Goal: Transaction & Acquisition: Purchase product/service

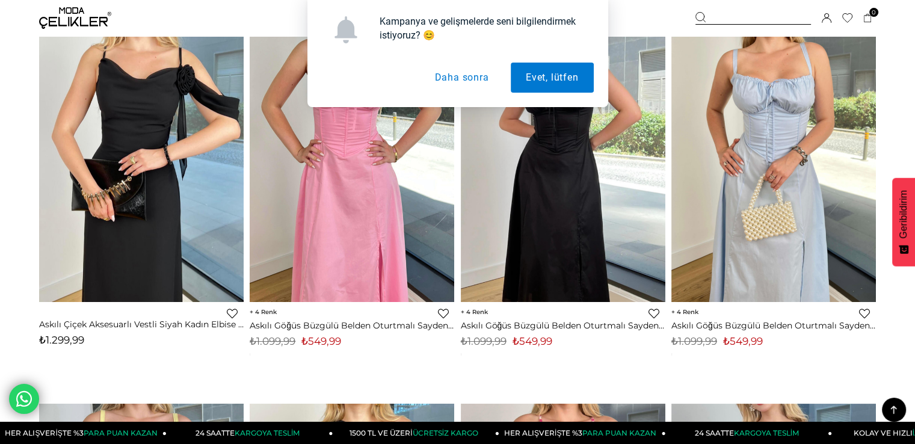
scroll to position [836, 0]
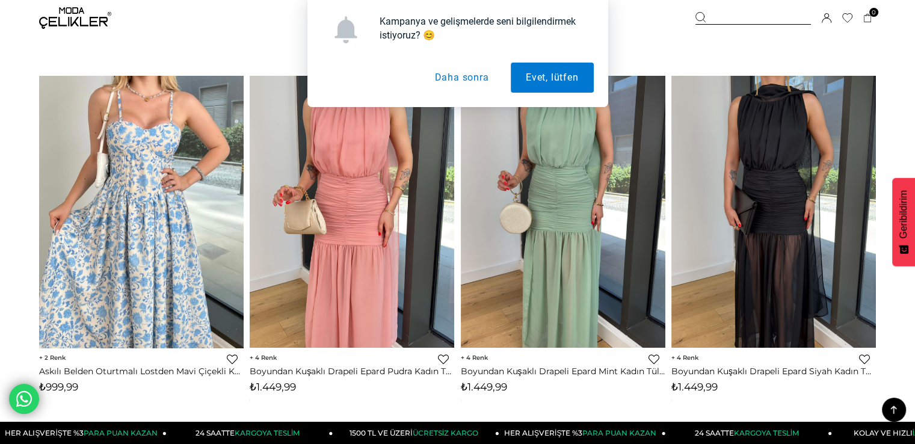
click at [914, 73] on div "Kampanya ve gelişmelerde seni bilgilendirmek istiyoruz? 😊 Evet, lütfen Daha son…" at bounding box center [457, 53] width 915 height 107
click at [477, 82] on button "Daha sonra" at bounding box center [461, 78] width 84 height 30
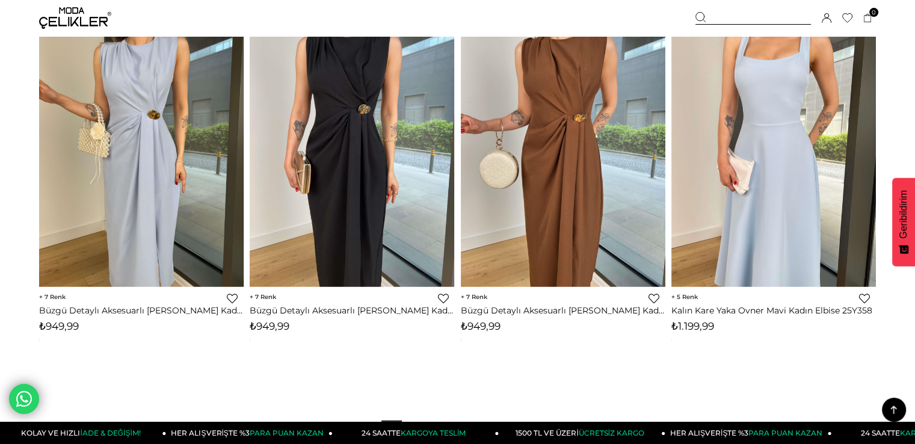
scroll to position [7313, 0]
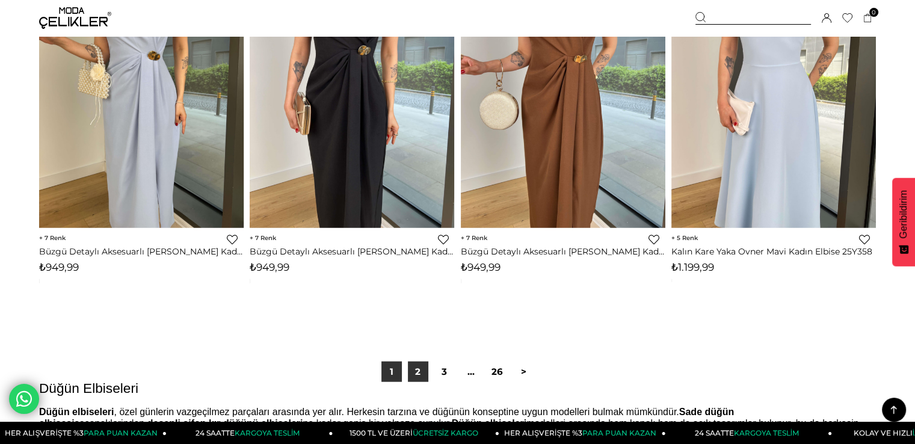
click at [416, 370] on link "2" at bounding box center [418, 372] width 20 height 20
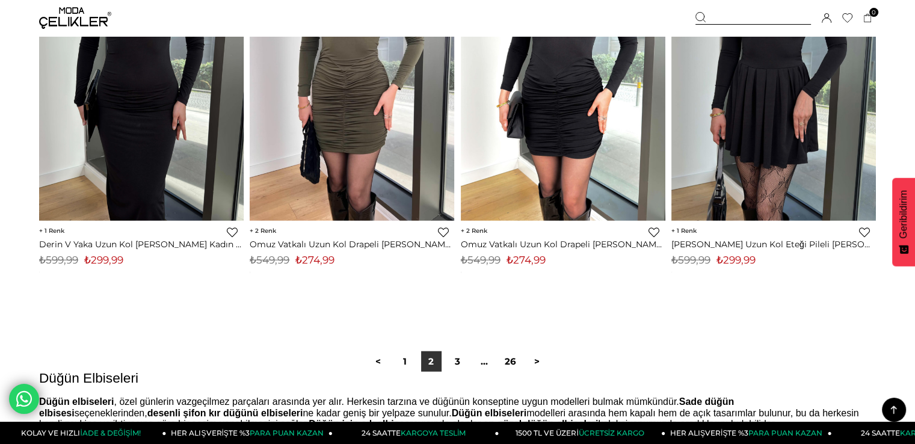
scroll to position [7332, 0]
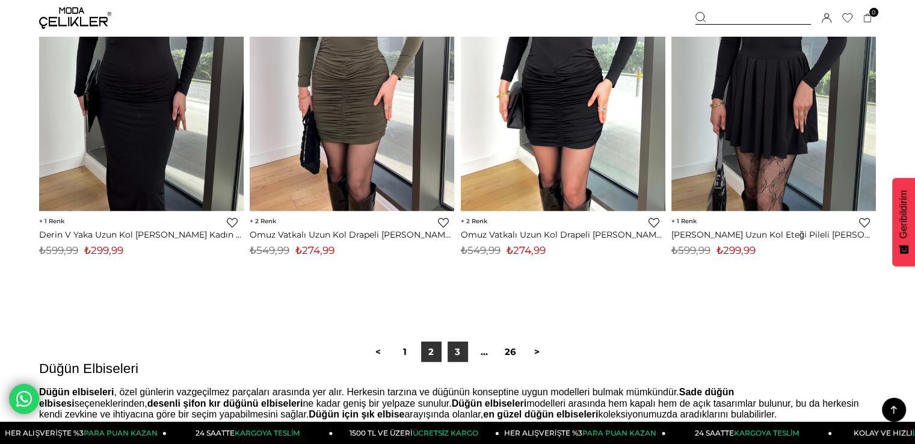
click at [452, 345] on link "3" at bounding box center [458, 352] width 20 height 20
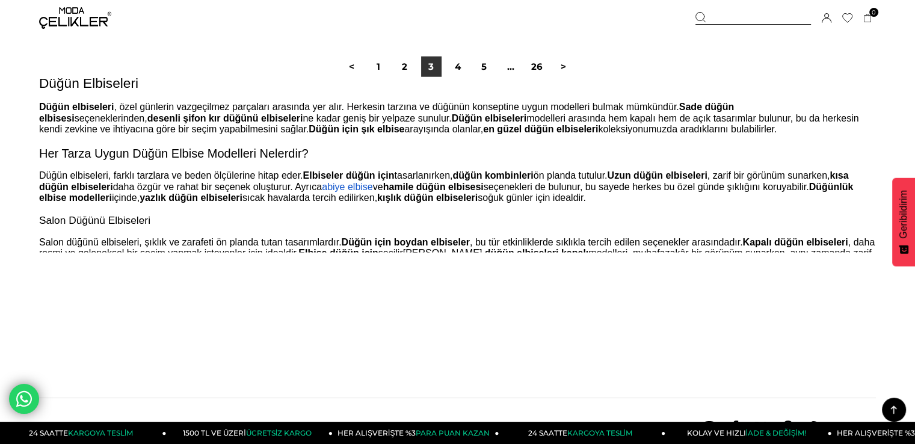
scroll to position [7444, 0]
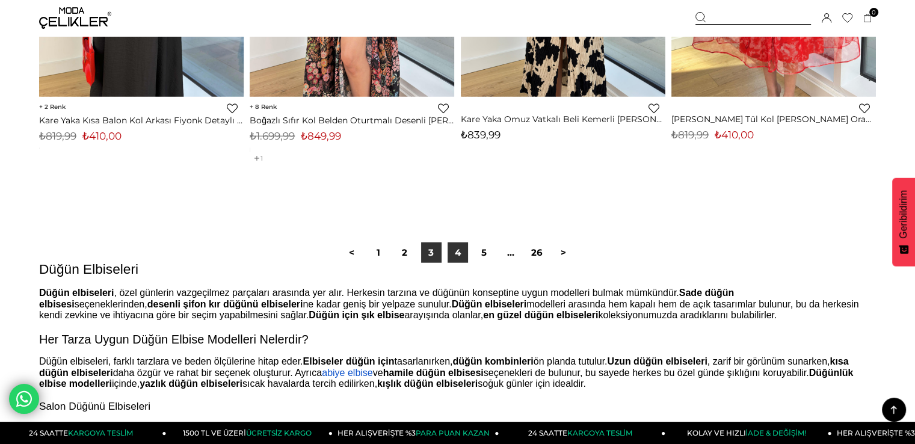
click at [466, 246] on link "4" at bounding box center [458, 252] width 20 height 20
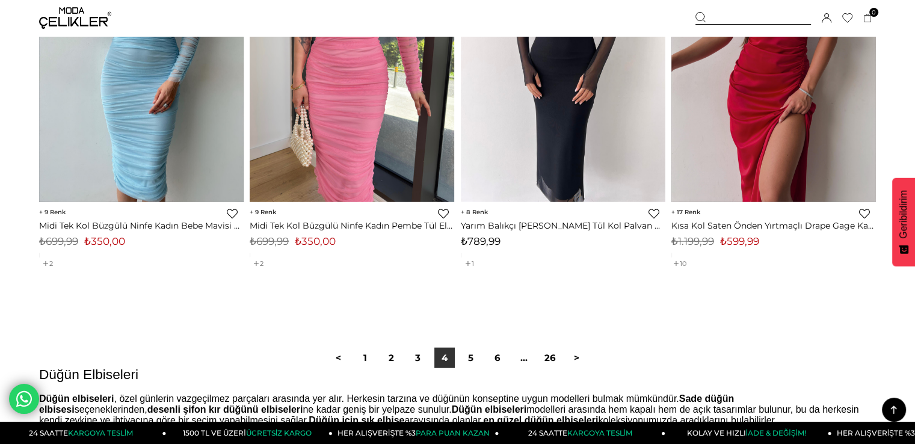
scroll to position [7427, 0]
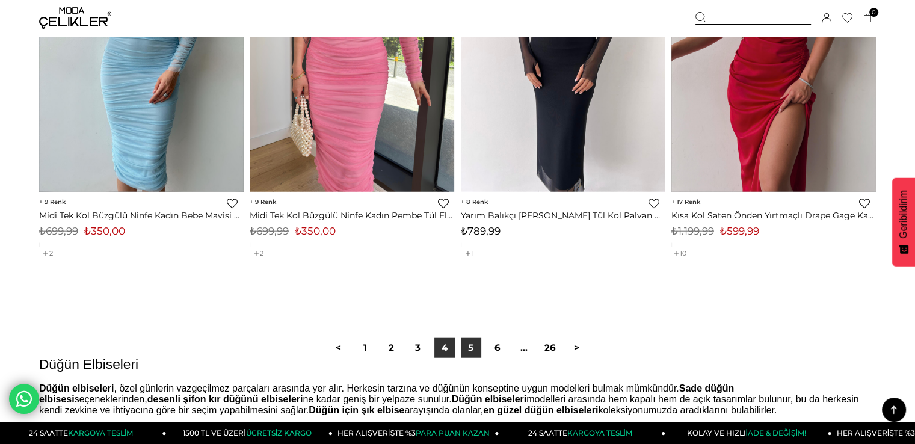
click at [472, 339] on link "5" at bounding box center [471, 347] width 20 height 20
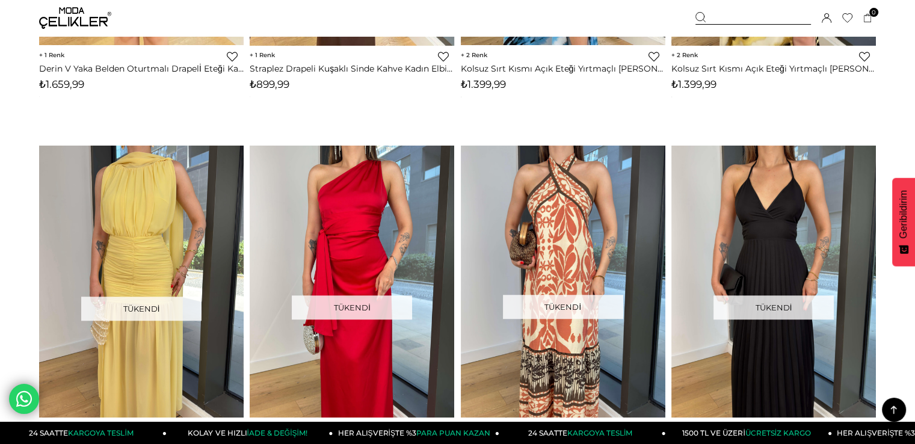
scroll to position [759, 0]
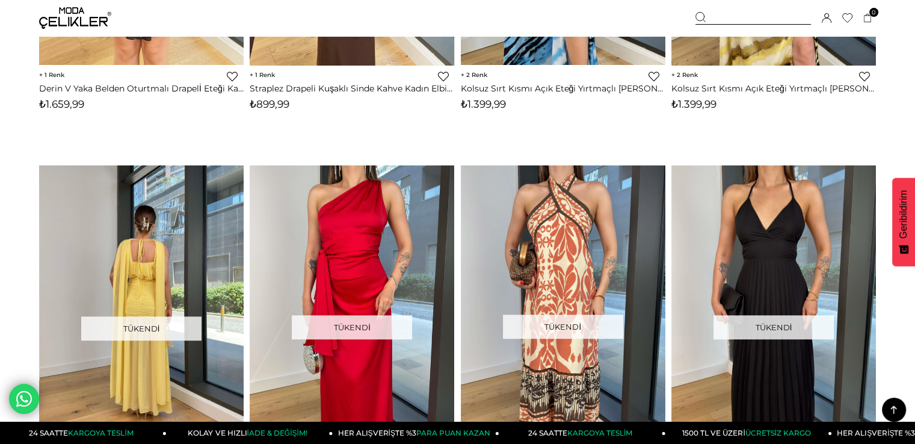
click at [177, 192] on div at bounding box center [39, 301] width 819 height 272
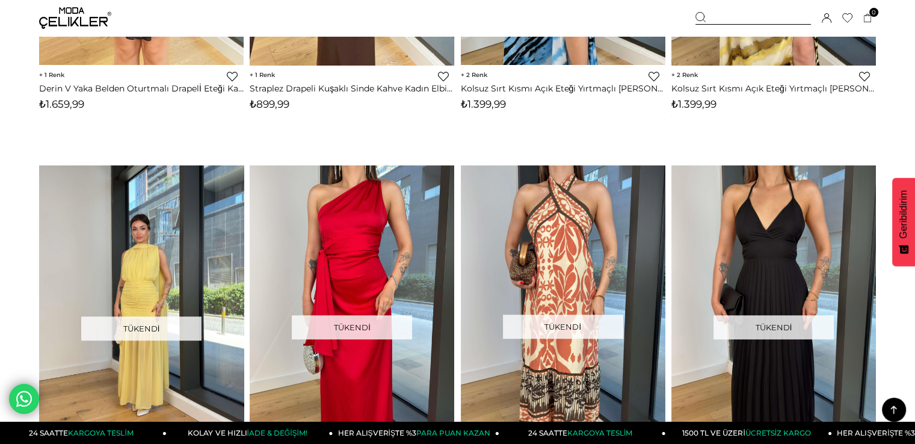
click at [179, 222] on img at bounding box center [141, 301] width 205 height 272
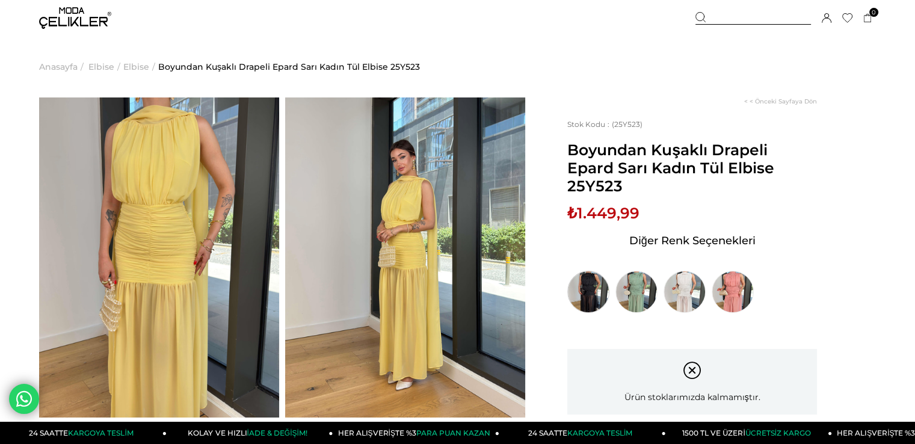
click at [597, 283] on img at bounding box center [588, 292] width 42 height 42
